Goal: Communication & Community: Answer question/provide support

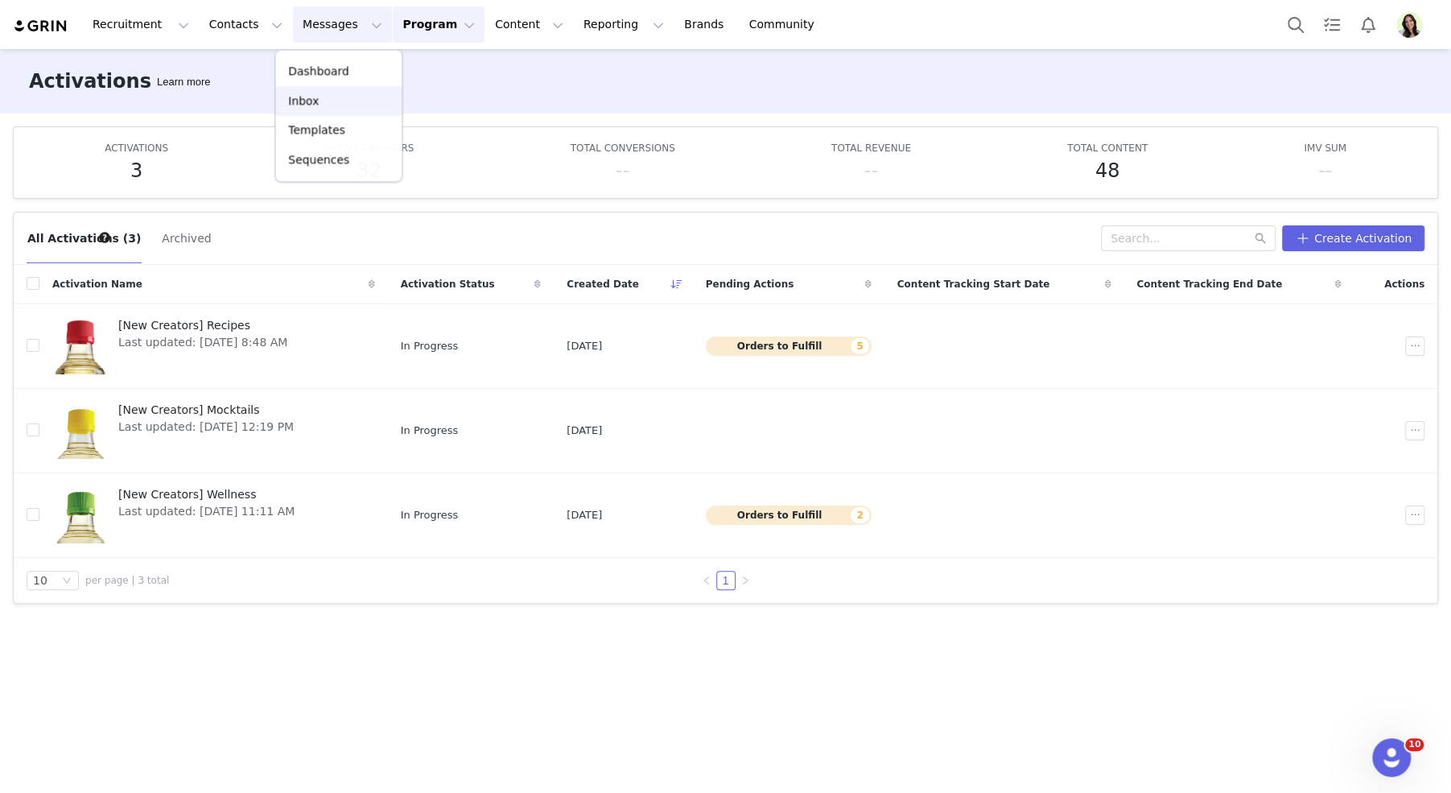
click at [312, 101] on p "Inbox" at bounding box center [303, 101] width 31 height 17
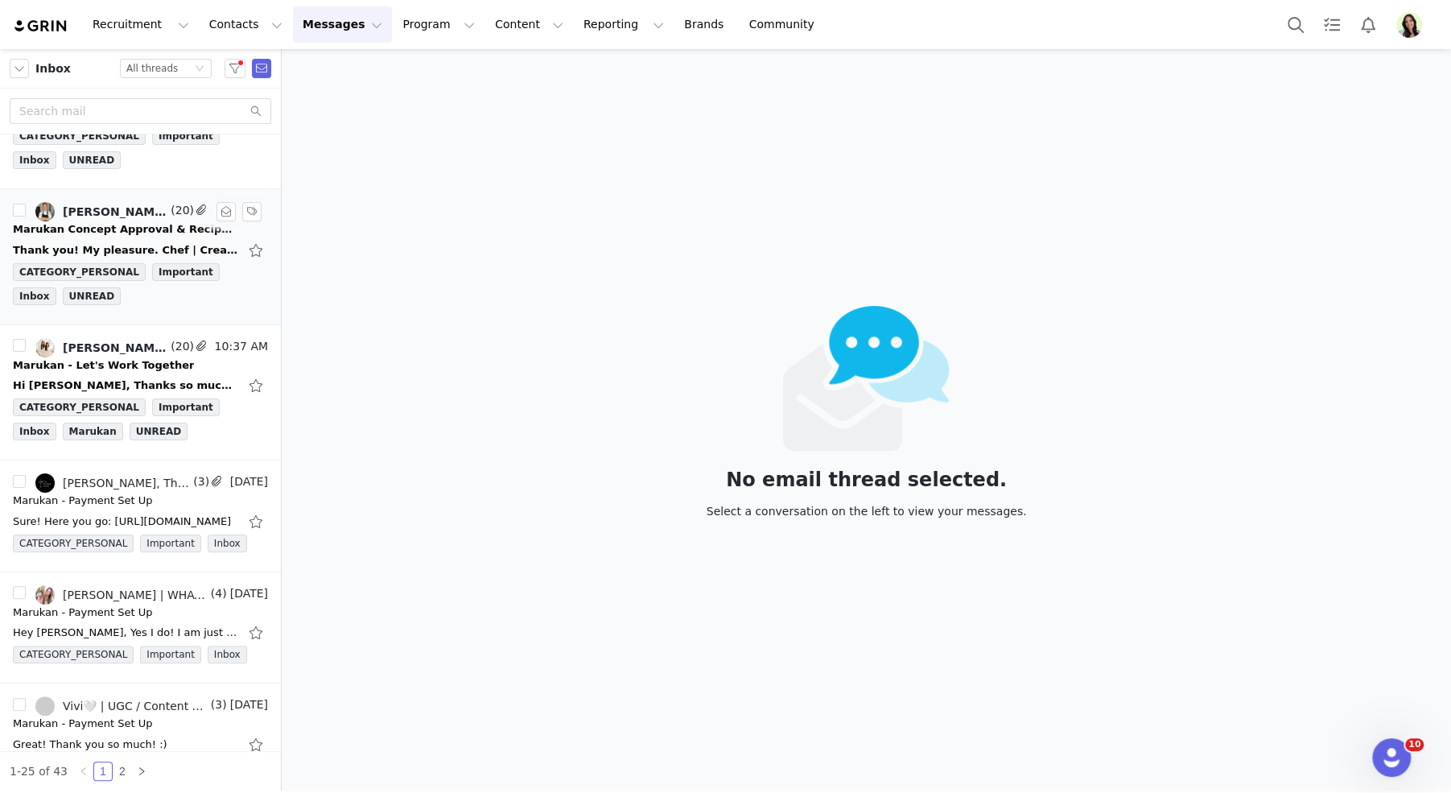
scroll to position [221, 0]
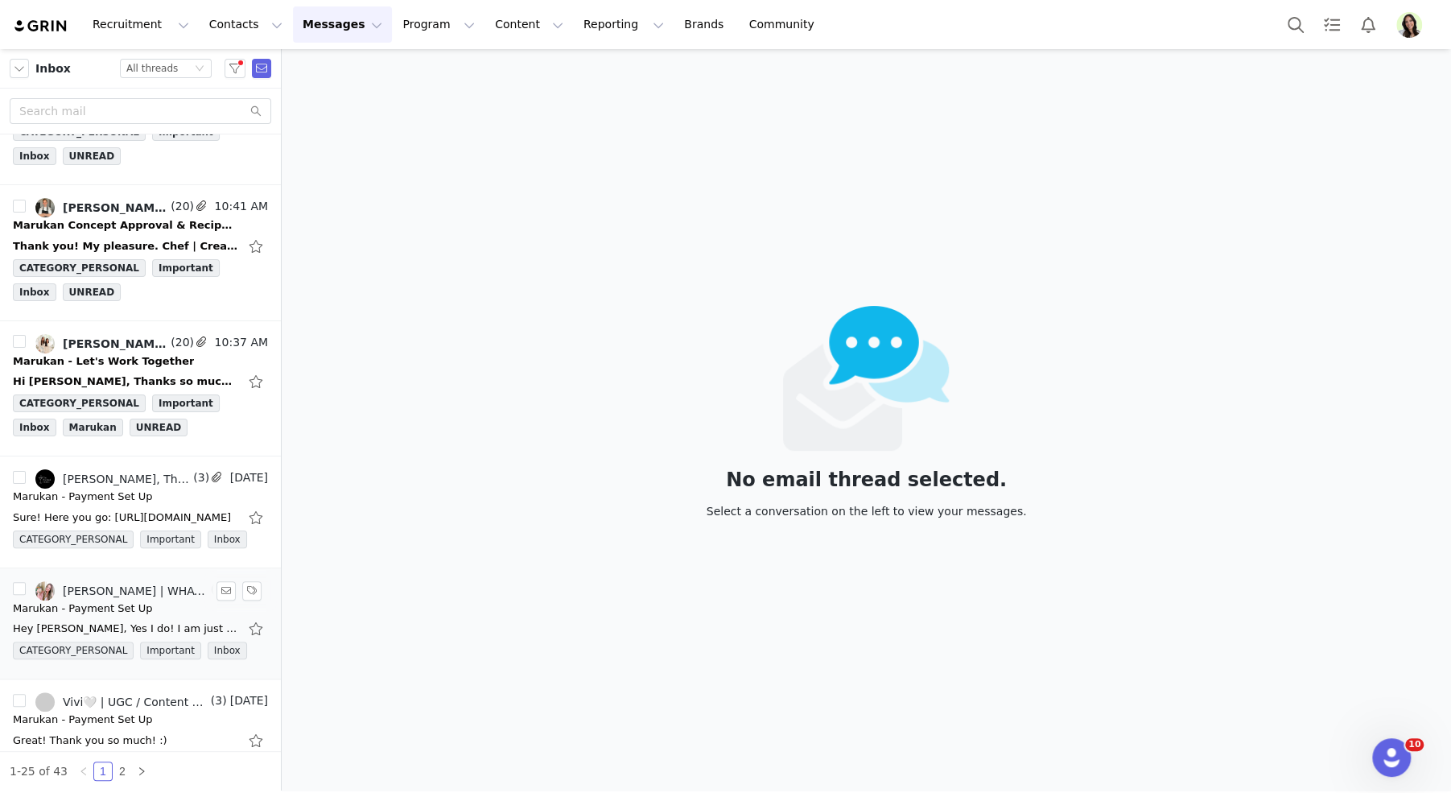
click at [144, 601] on div "Marukan - Payment Set Up" at bounding box center [140, 608] width 255 height 16
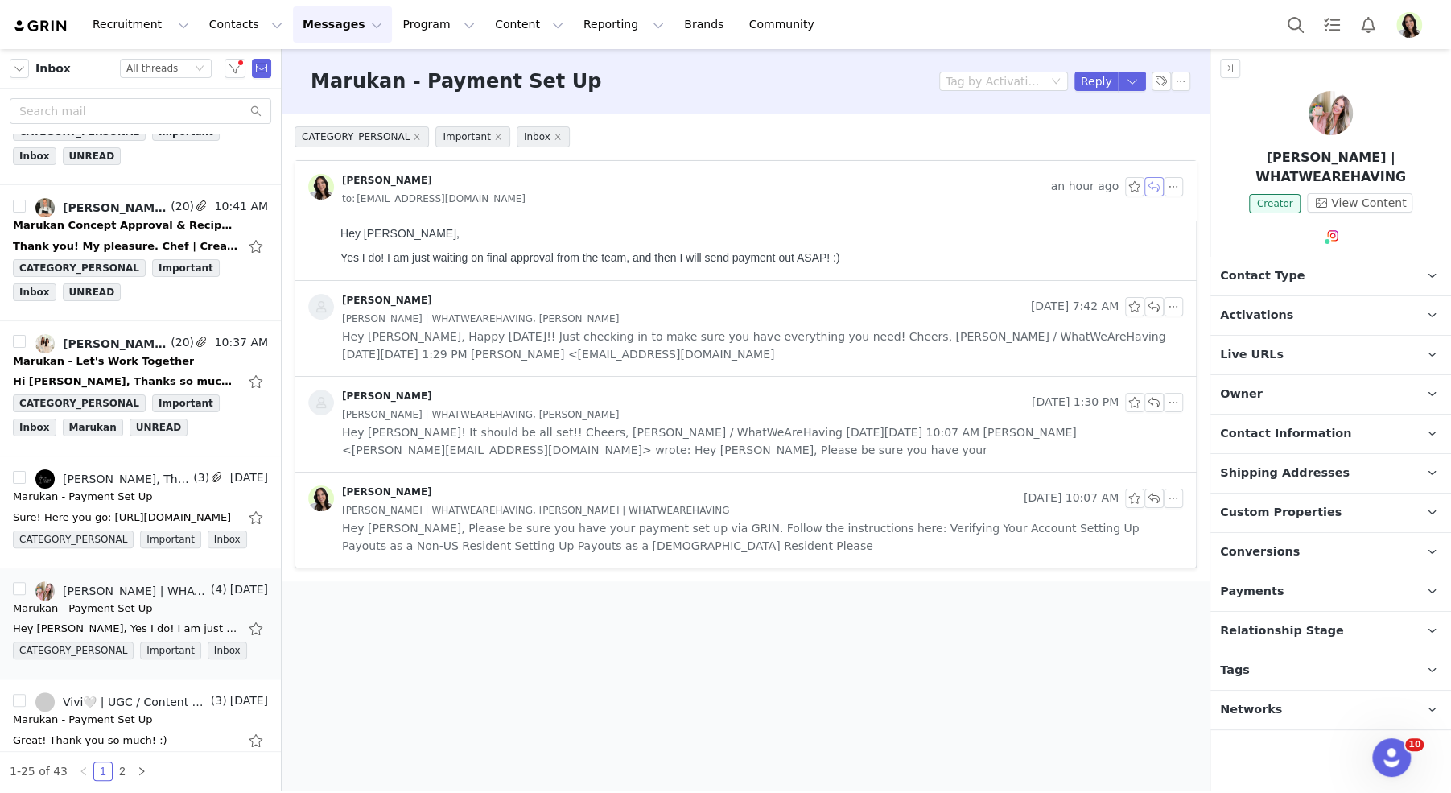
click at [1155, 190] on button "button" at bounding box center [1154, 186] width 19 height 19
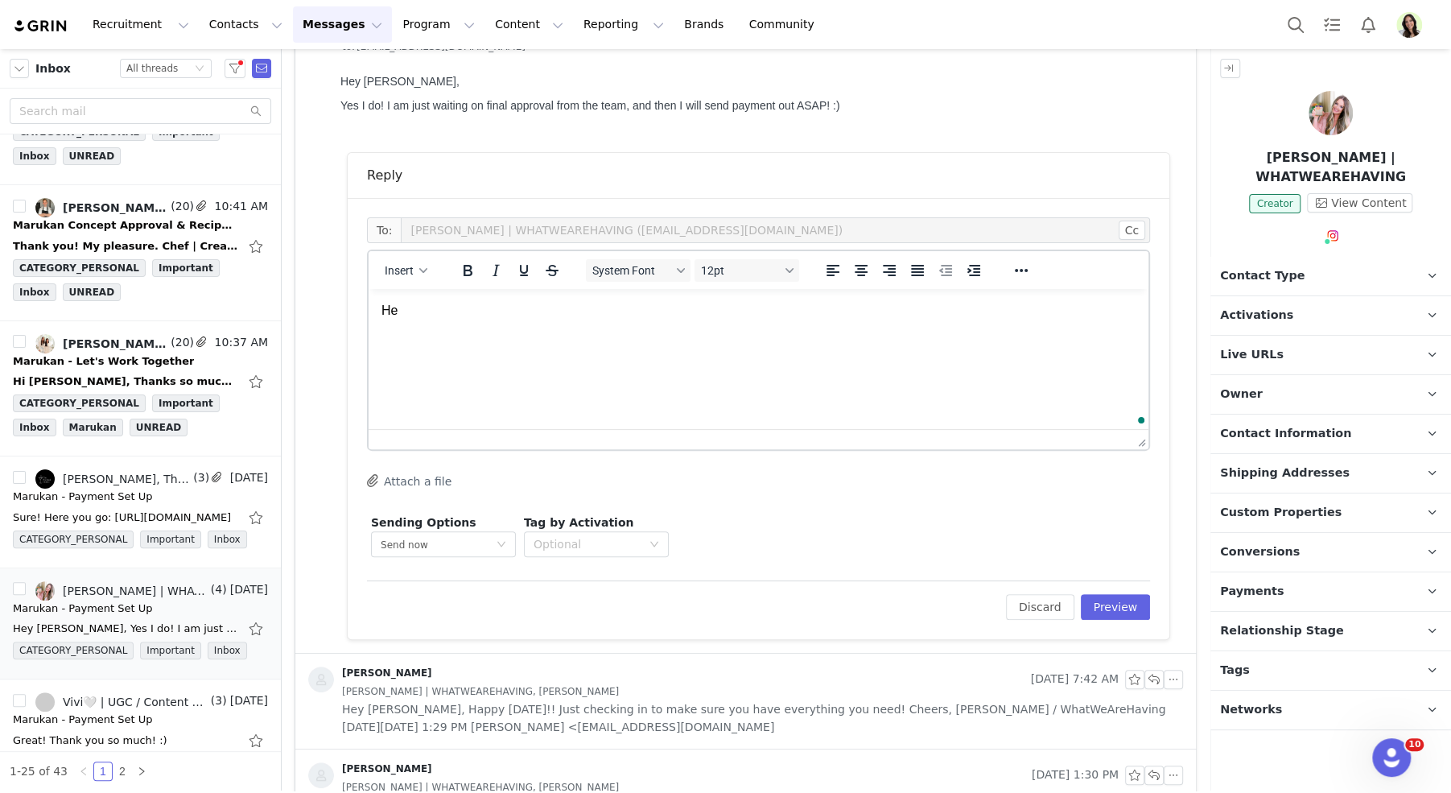
scroll to position [0, 0]
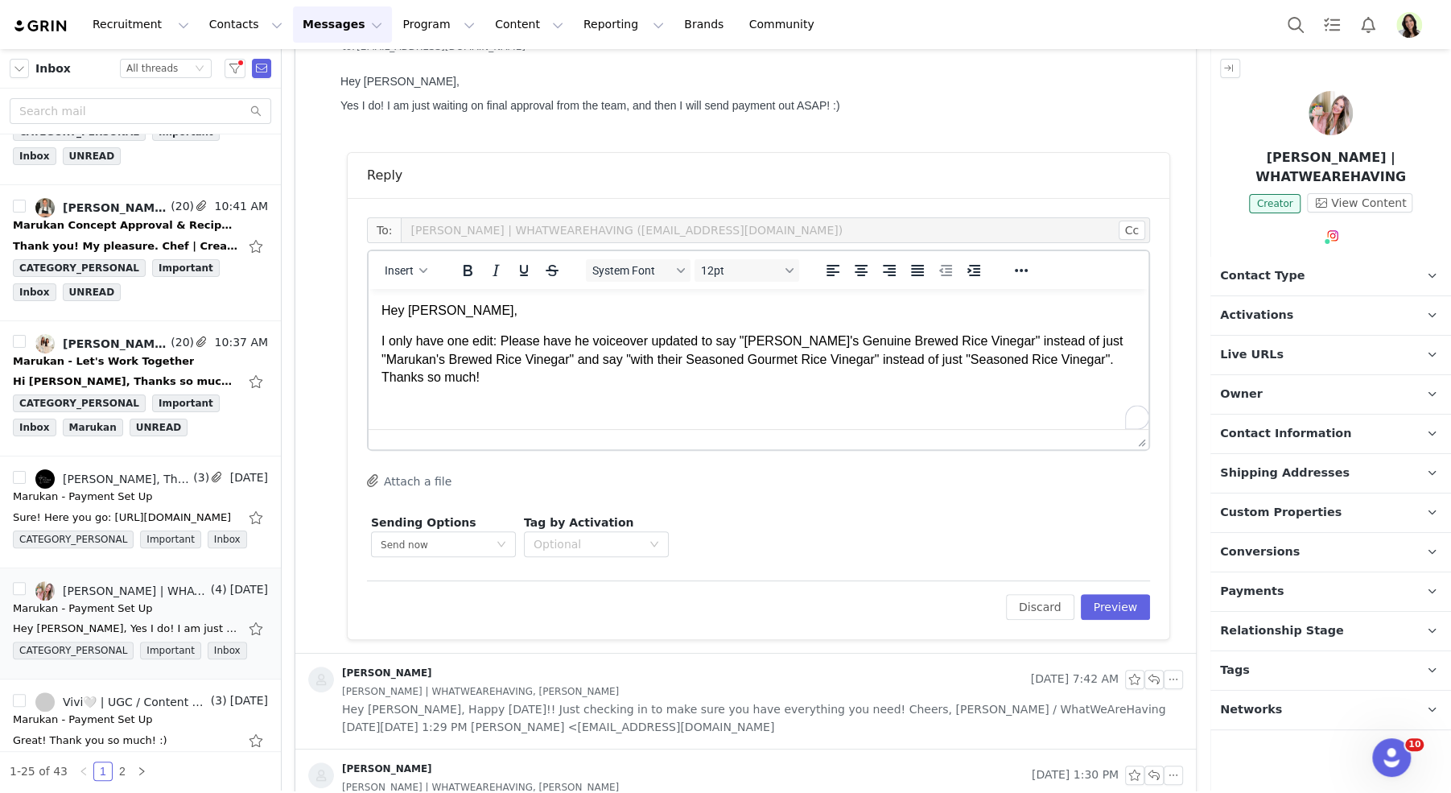
click at [580, 337] on p "I only have one edit: Please have he voiceover updated to say "Marukan's Genuin…" at bounding box center [759, 359] width 754 height 54
drag, startPoint x: 588, startPoint y: 340, endPoint x: 501, endPoint y: 336, distance: 87.0
click at [501, 336] on p "I only have one edit: Please have he voiceover updated to say "Marukan's Genuin…" at bounding box center [759, 359] width 754 height 54
drag, startPoint x: 654, startPoint y: 342, endPoint x: 596, endPoint y: 340, distance: 58.0
click at [596, 340] on p "I only have one edit: can you please voiceover updated to say "Marukan's Genuin…" at bounding box center [759, 359] width 754 height 54
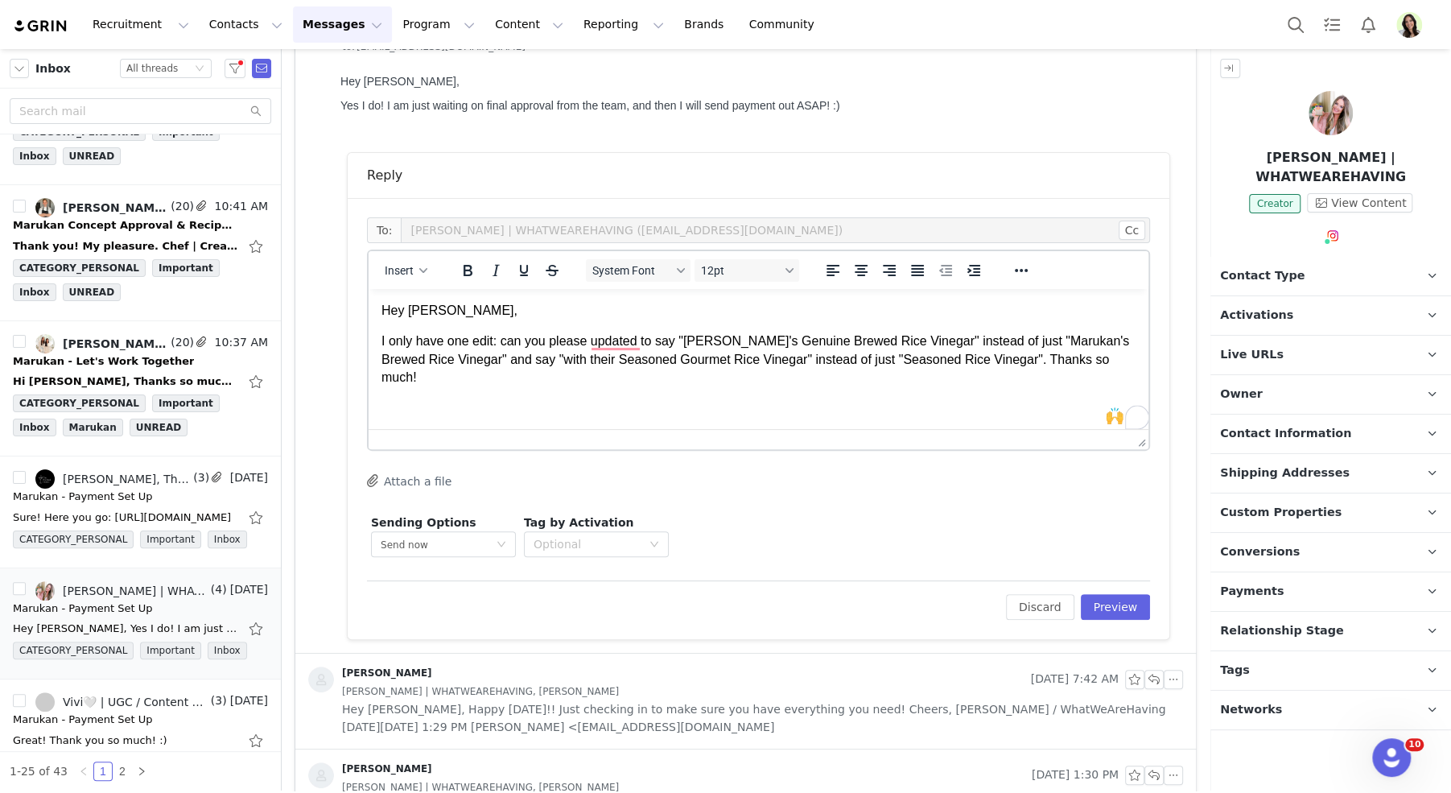
click at [643, 344] on p "I only have one edit: can you please updated to say "Marukan's Genuine Brewed R…" at bounding box center [759, 359] width 754 height 54
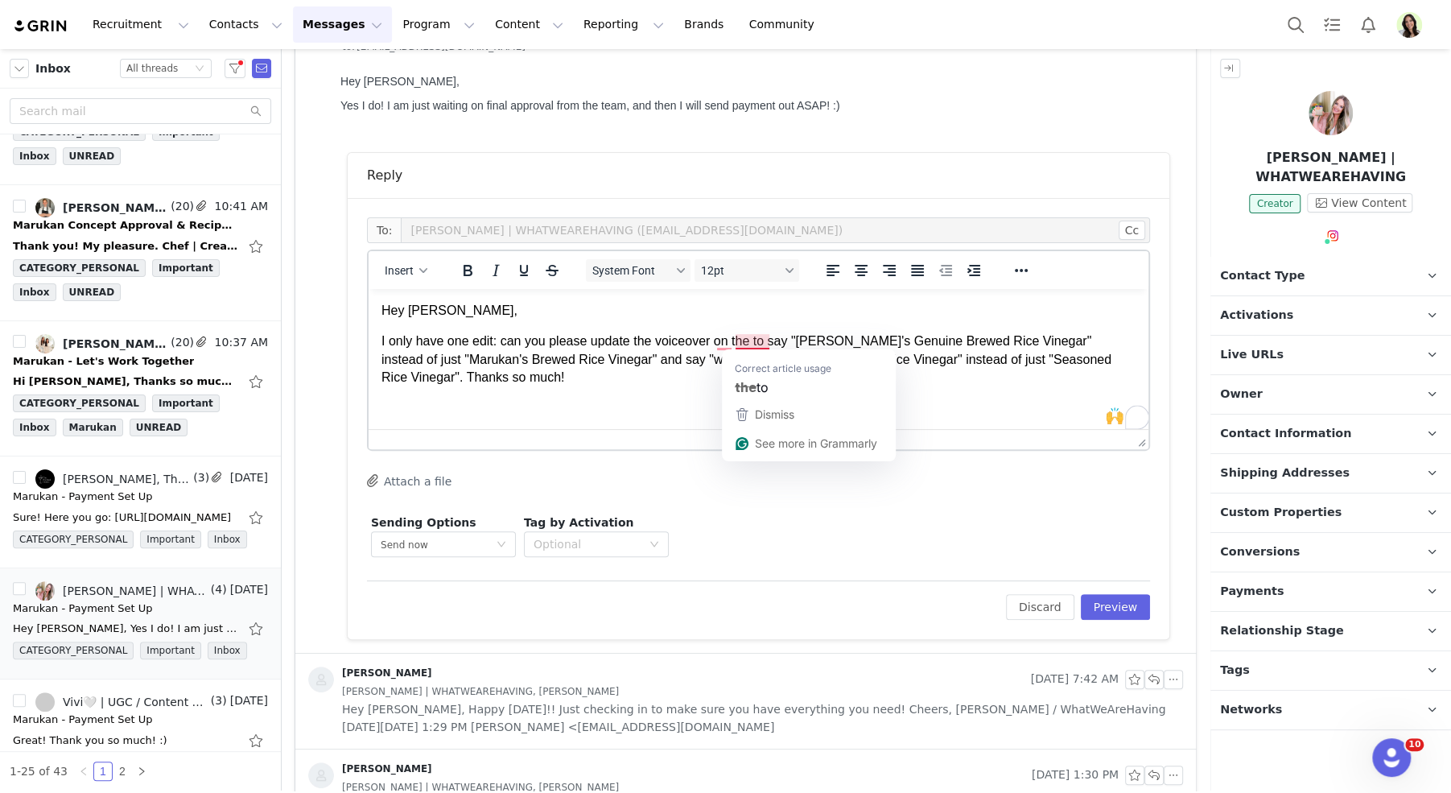
click at [758, 344] on p "I only have one edit: can you please update the voiceover on the to say "Maruka…" at bounding box center [759, 359] width 754 height 54
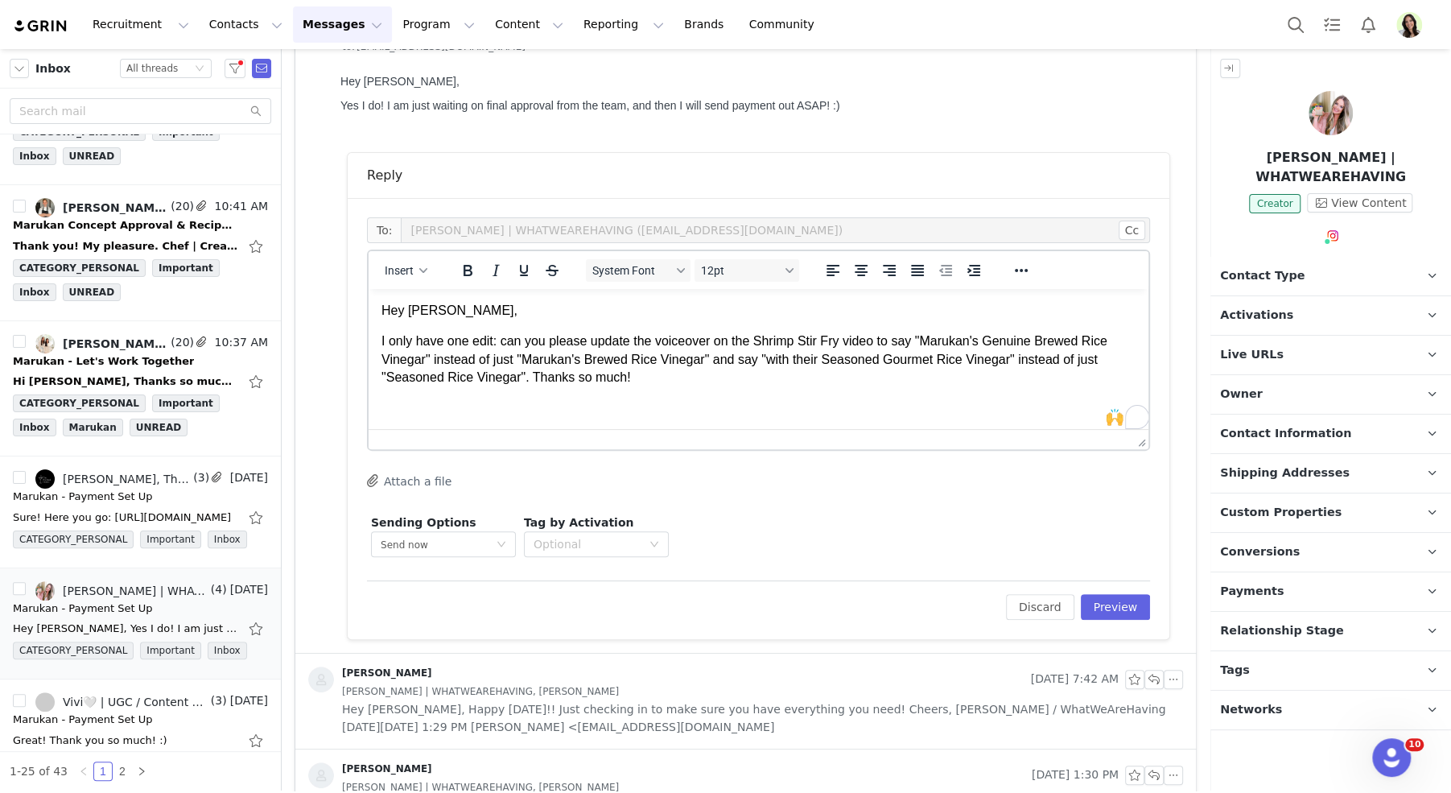
click at [641, 377] on p "I only have one edit: can you please update the voiceover on the Shrimp Stir Fr…" at bounding box center [759, 359] width 754 height 54
click at [536, 380] on p "I only have one edit: can you please update the voiceover on the Shrimp Stir Fr…" at bounding box center [759, 359] width 754 height 54
click at [563, 378] on p "I only have one edit: can you please update the voiceover on the Shrimp Stir Fr…" at bounding box center [759, 358] width 754 height 54
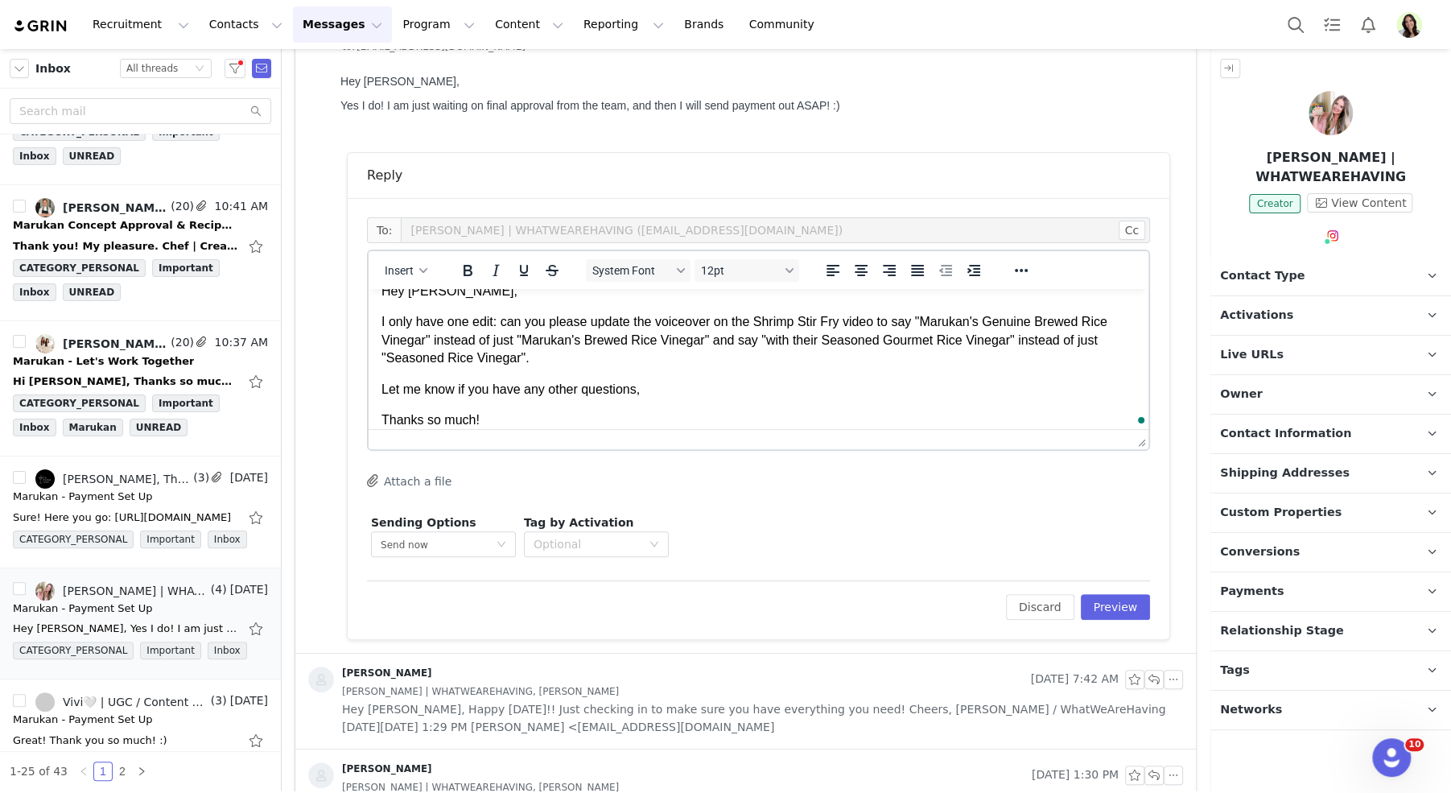
scroll to position [0, 0]
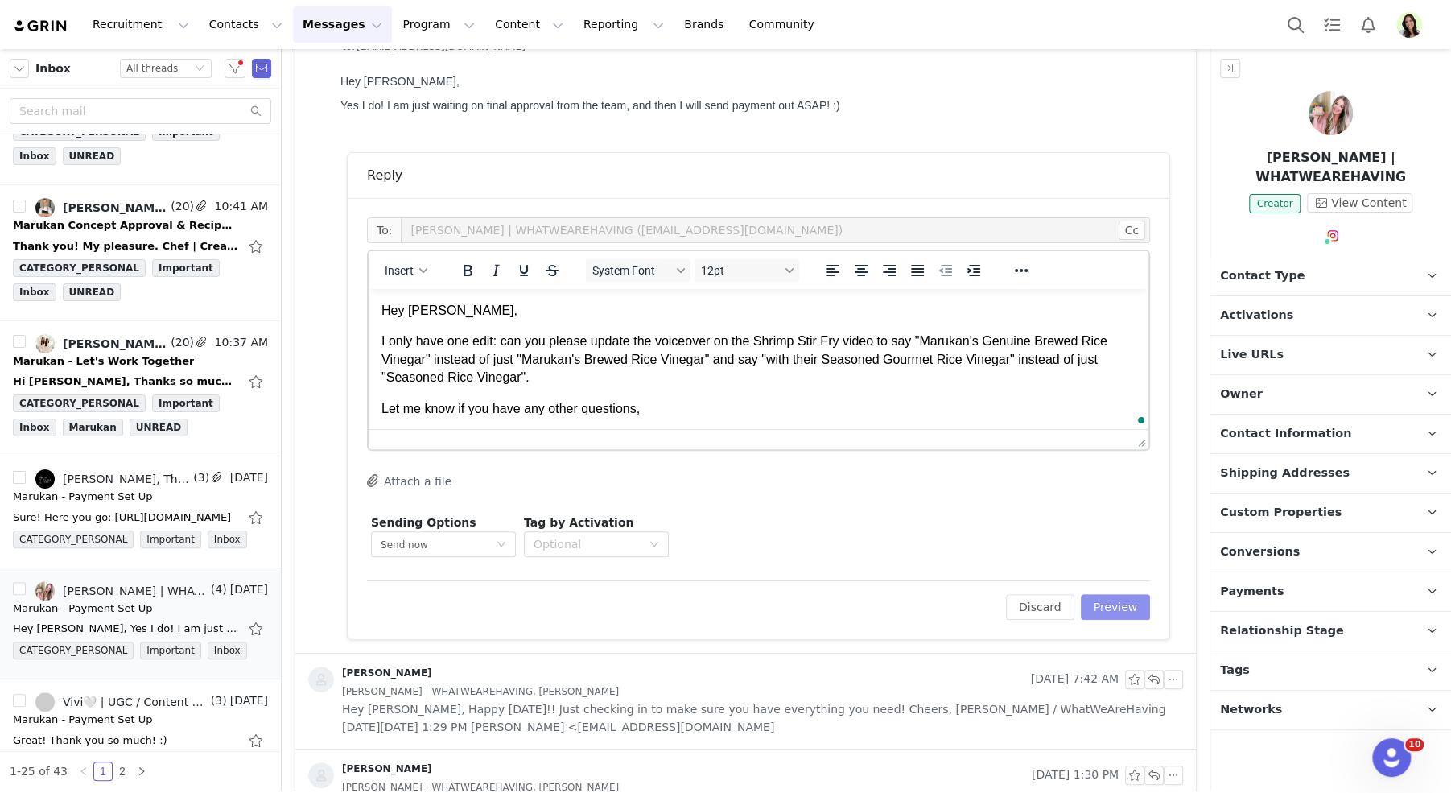
click at [1109, 600] on button "Preview" at bounding box center [1116, 607] width 70 height 26
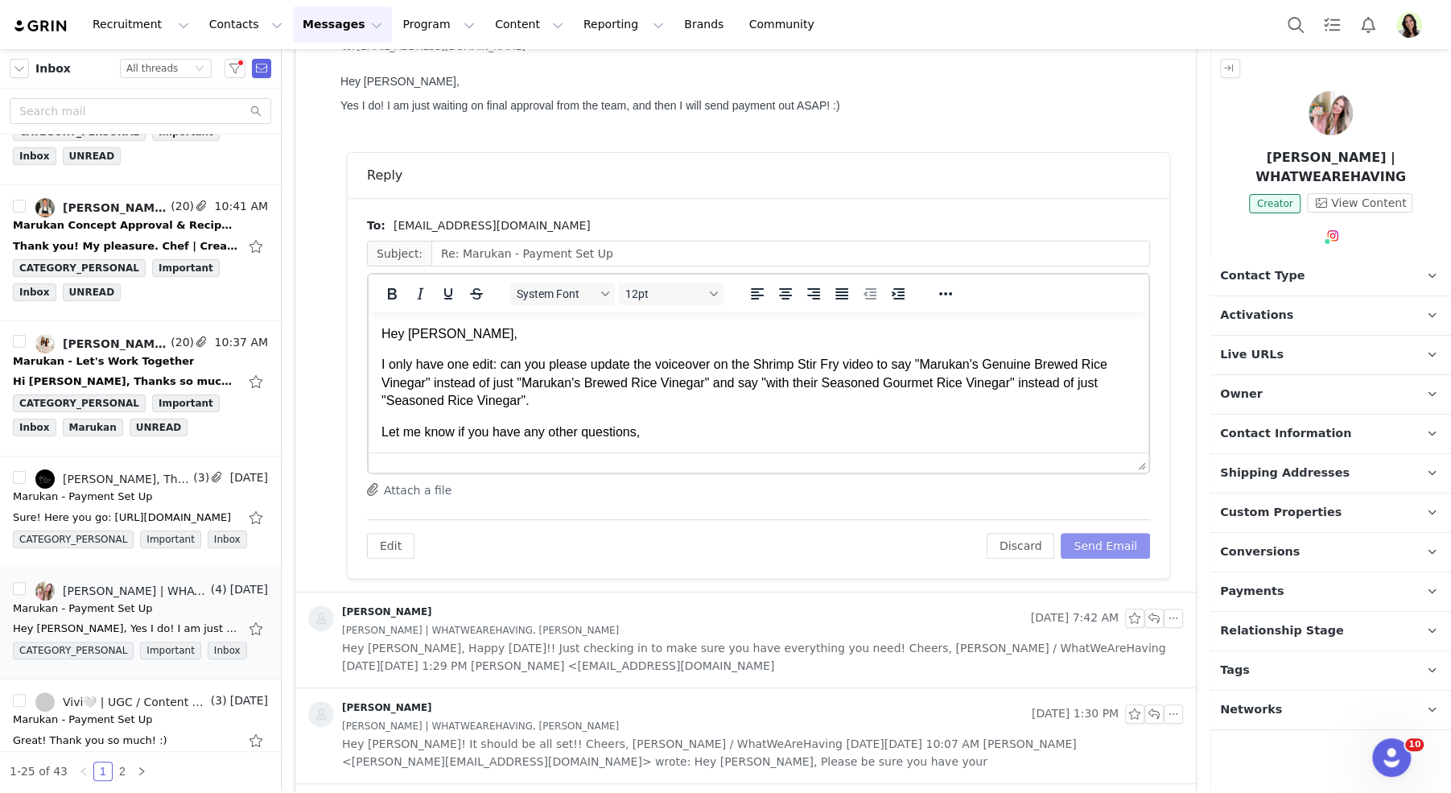
click at [1107, 543] on button "Send Email" at bounding box center [1105, 546] width 89 height 26
